Goal: Transaction & Acquisition: Purchase product/service

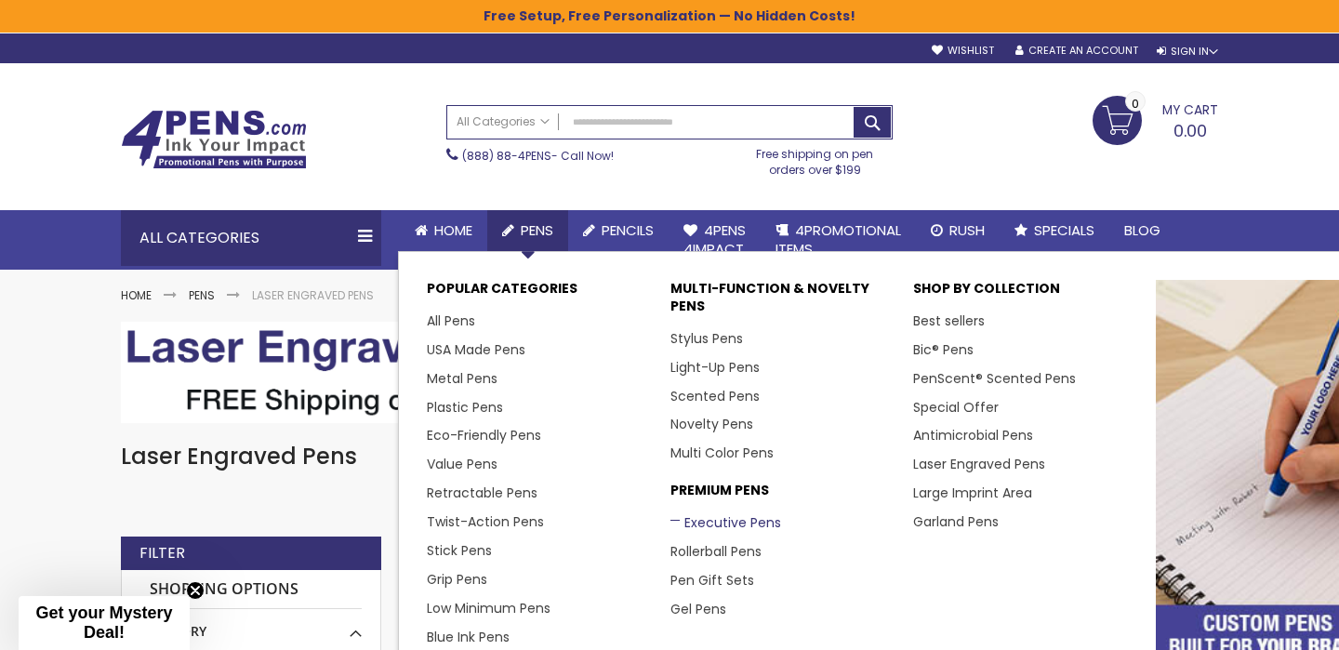
click at [731, 523] on link "Executive Pens" at bounding box center [725, 522] width 111 height 19
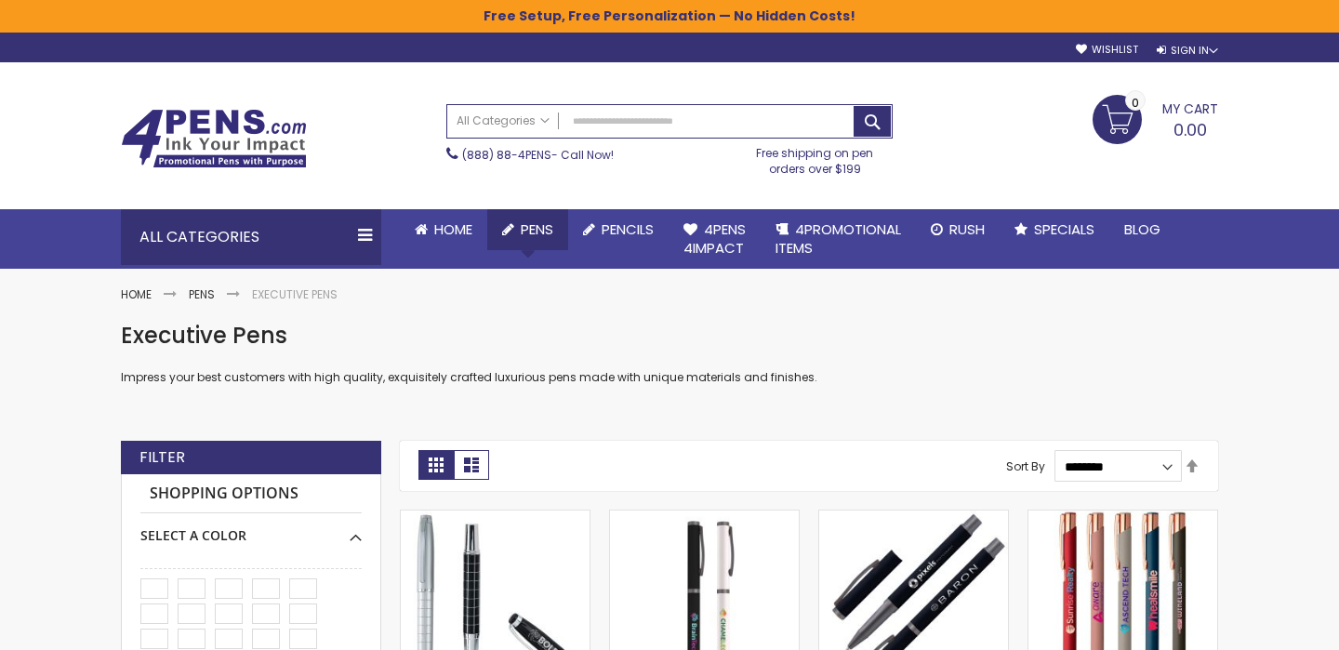
click at [548, 231] on span "Pens" at bounding box center [537, 229] width 33 height 20
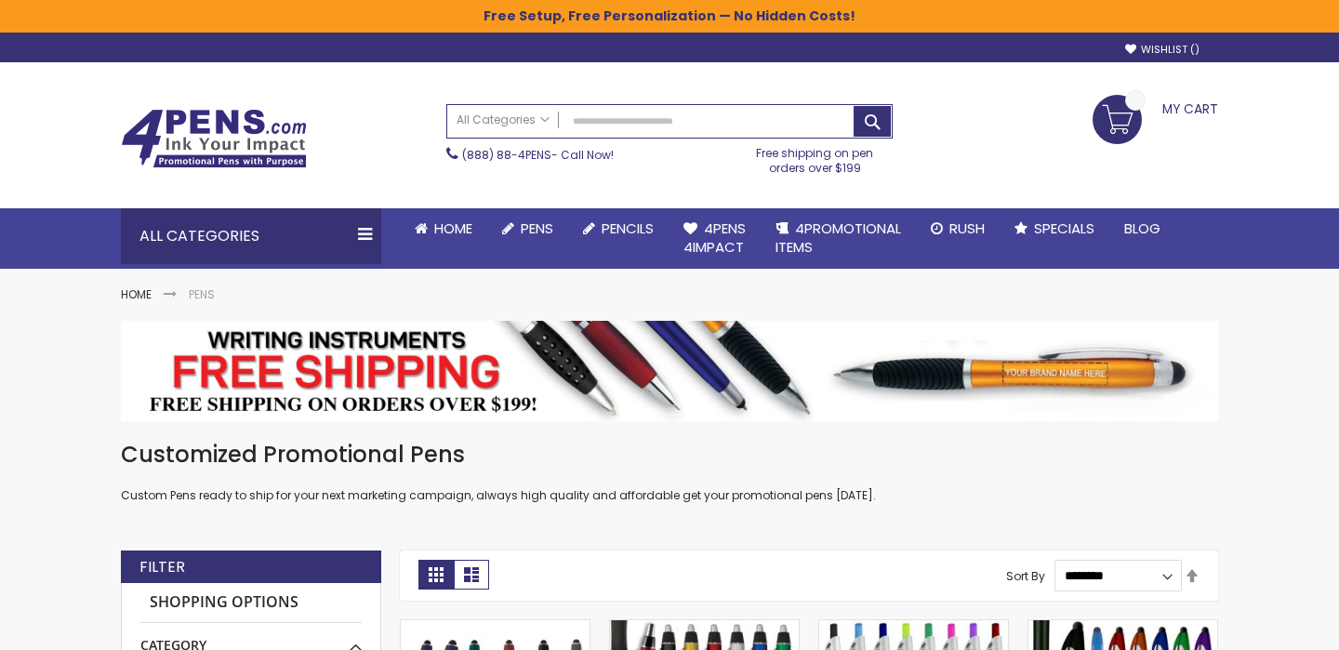
click at [540, 477] on div "Customized Promotional Pens Custom Pens ready to ship for your next marketing c…" at bounding box center [669, 472] width 1097 height 64
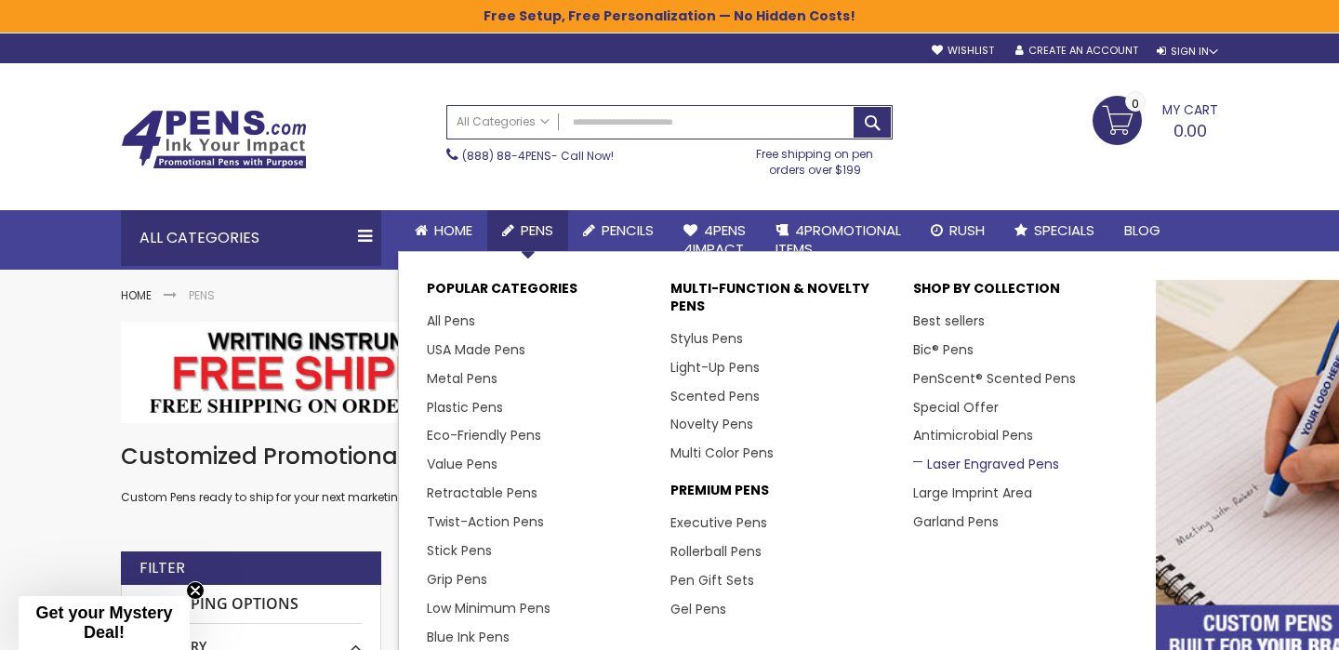
click at [997, 463] on link "Laser Engraved Pens" at bounding box center [986, 464] width 146 height 19
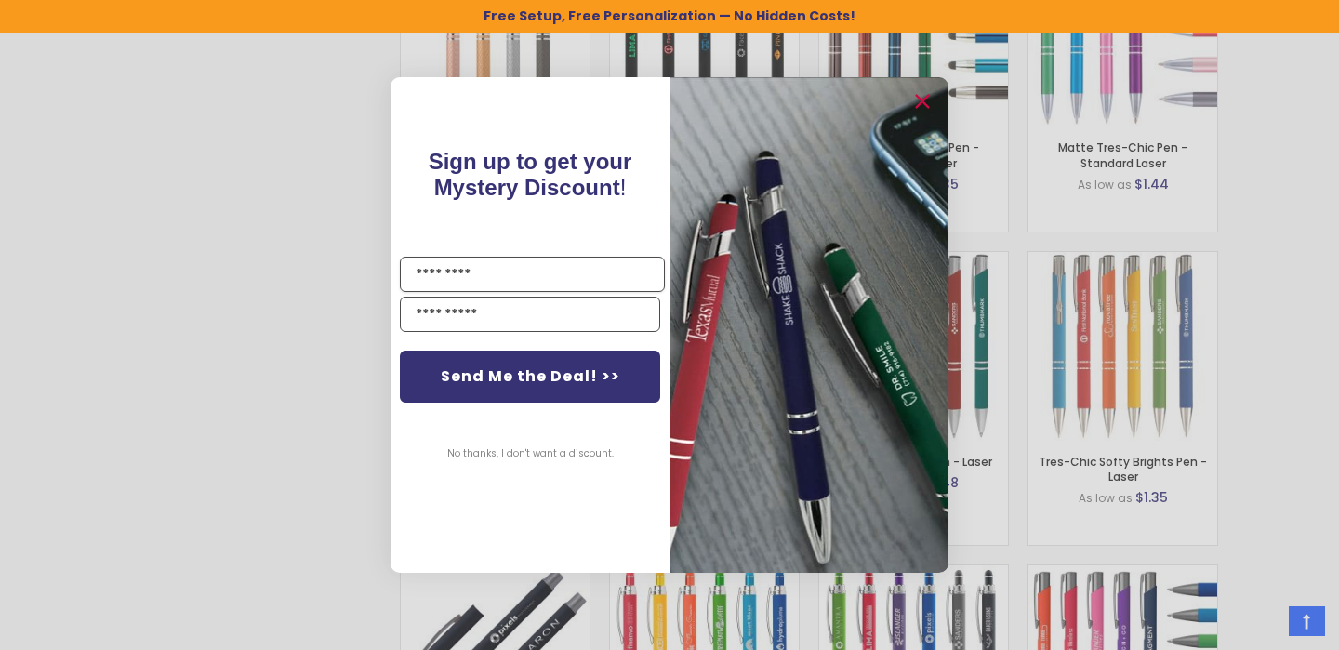
scroll to position [1643, 0]
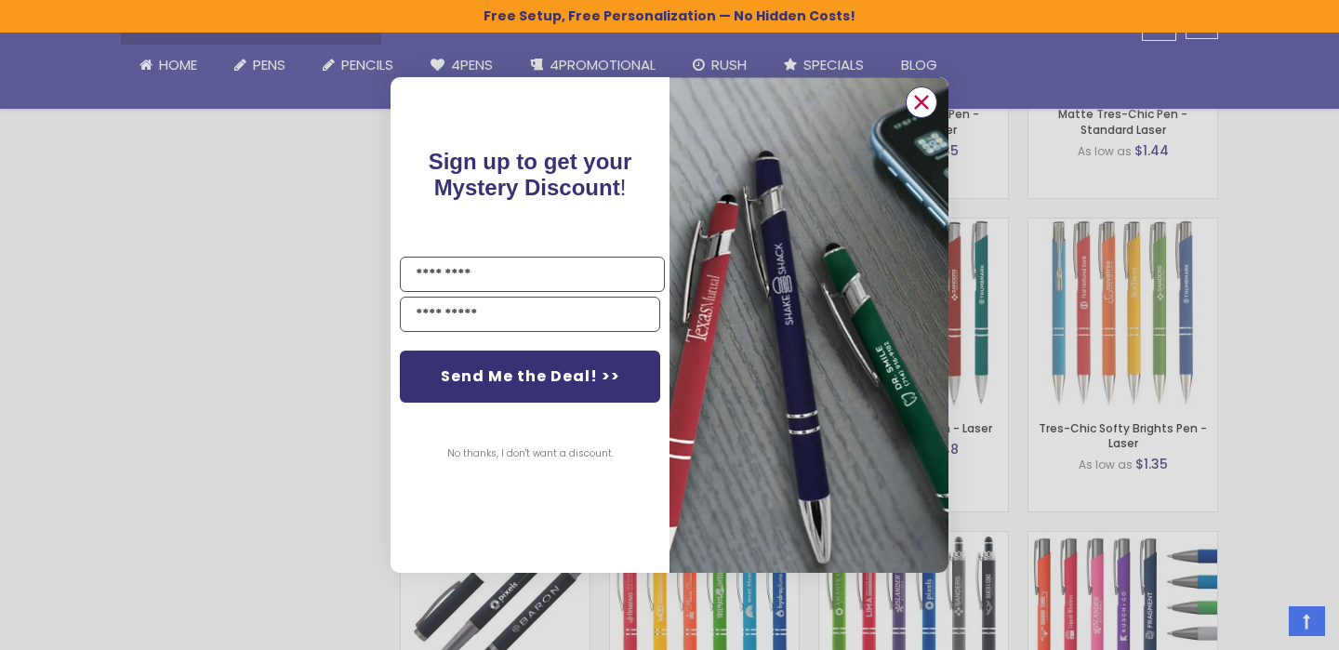
click at [917, 98] on icon "Close dialog" at bounding box center [922, 102] width 12 height 12
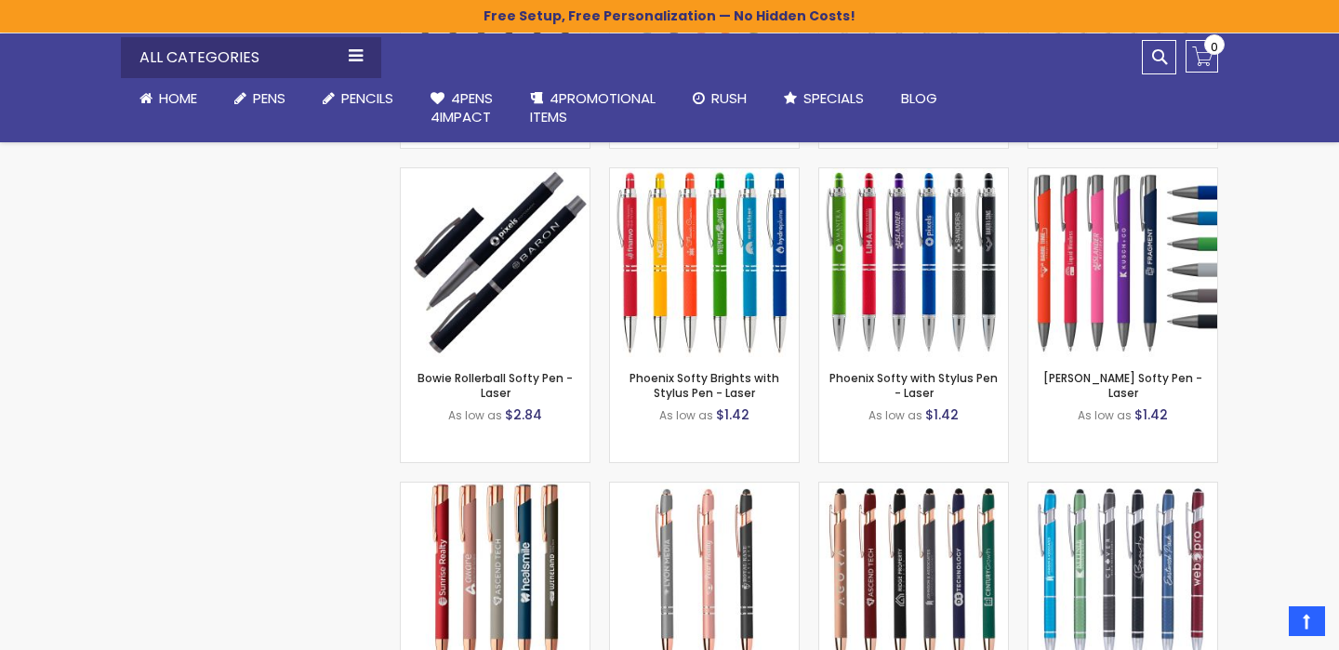
scroll to position [699, 0]
